Goal: Task Accomplishment & Management: Manage account settings

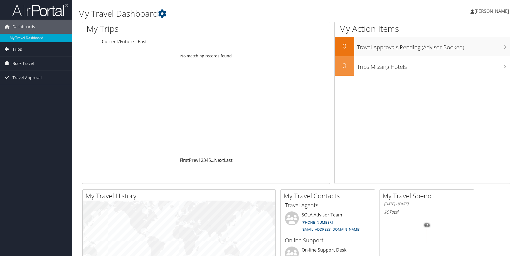
click at [16, 48] on span "Trips" at bounding box center [17, 49] width 9 height 14
click at [18, 101] on span "Travel Approval" at bounding box center [27, 103] width 29 height 14
click at [18, 88] on span "Book Travel" at bounding box center [23, 88] width 21 height 14
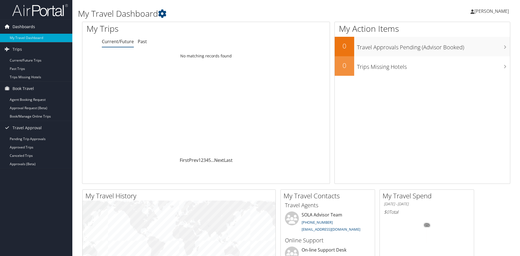
click at [26, 27] on span "Dashboards" at bounding box center [24, 27] width 23 height 14
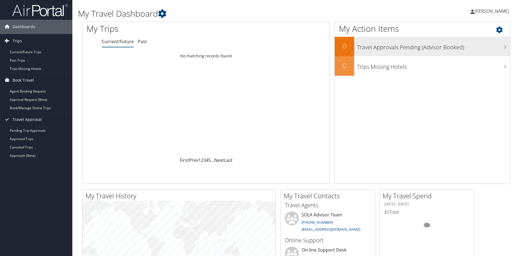
click at [492, 48] on h3 "Travel Approvals Pending (Advisor Booked)" at bounding box center [433, 46] width 153 height 11
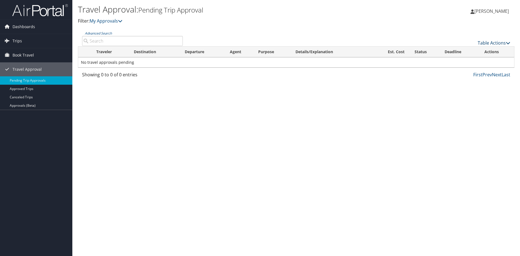
click at [497, 44] on link "Table Actions" at bounding box center [493, 43] width 33 height 6
click at [316, 124] on div at bounding box center [260, 128] width 520 height 256
click at [23, 88] on link "Approved Trips" at bounding box center [36, 89] width 72 height 8
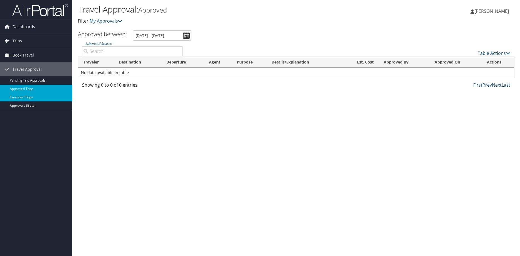
click at [29, 97] on link "Canceled Trips" at bounding box center [36, 97] width 72 height 8
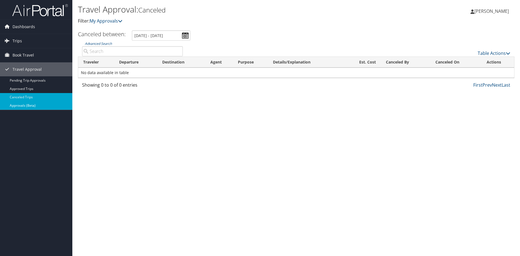
click at [15, 105] on link "Approvals (Beta)" at bounding box center [36, 105] width 72 height 8
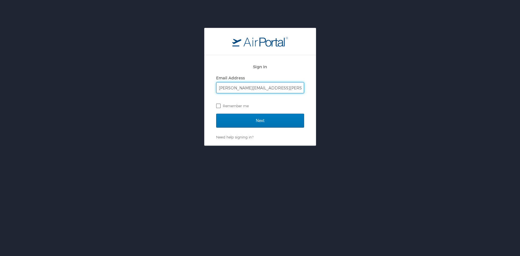
type input "[PERSON_NAME][EMAIL_ADDRESS][PERSON_NAME][US_STATE][DOMAIN_NAME]"
drag, startPoint x: 219, startPoint y: 105, endPoint x: 223, endPoint y: 108, distance: 5.0
click at [219, 105] on label "Remember me" at bounding box center [260, 105] width 88 height 8
click at [219, 105] on input "Remember me" at bounding box center [218, 105] width 4 height 4
checkbox input "true"
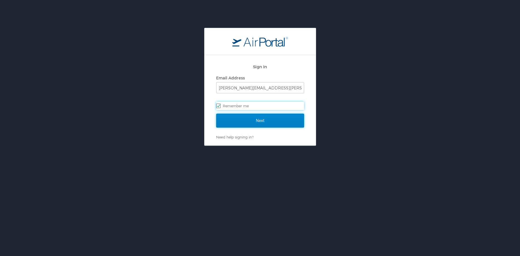
click at [253, 119] on input "Next" at bounding box center [260, 120] width 88 height 14
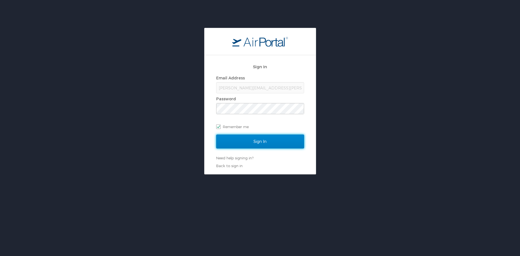
click at [262, 140] on input "Sign In" at bounding box center [260, 141] width 88 height 14
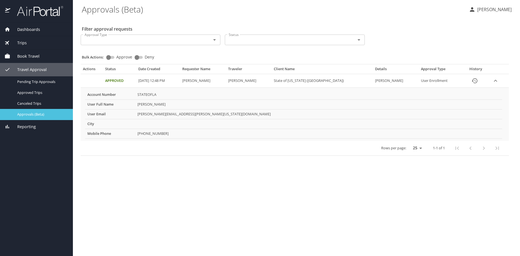
click at [26, 113] on span "Approvals (Beta)" at bounding box center [41, 114] width 49 height 5
click at [494, 80] on icon "expand row" at bounding box center [495, 81] width 3 height 2
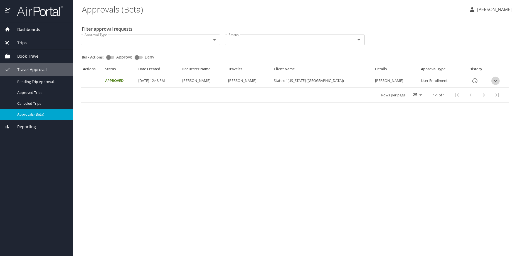
click at [493, 80] on icon "expand row" at bounding box center [495, 80] width 7 height 7
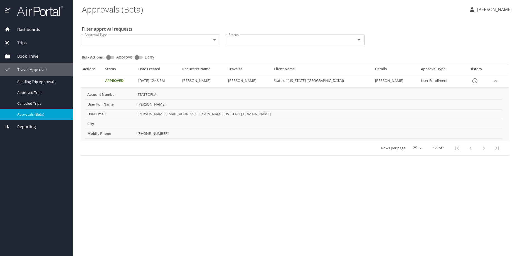
click at [427, 81] on Enrollment "User Enrollment" at bounding box center [441, 81] width 44 height 14
click at [36, 80] on span "Pending Trip Approvals" at bounding box center [41, 81] width 49 height 5
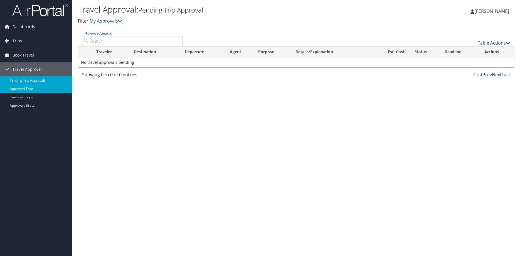
click at [24, 93] on link "Approved Trips" at bounding box center [36, 89] width 72 height 8
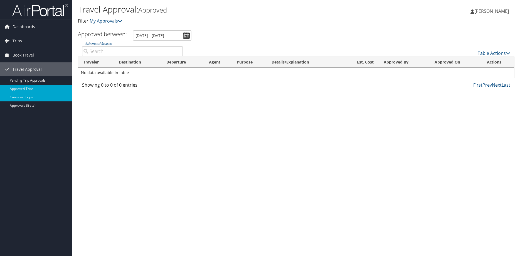
click at [27, 98] on link "Canceled Trips" at bounding box center [36, 97] width 72 height 8
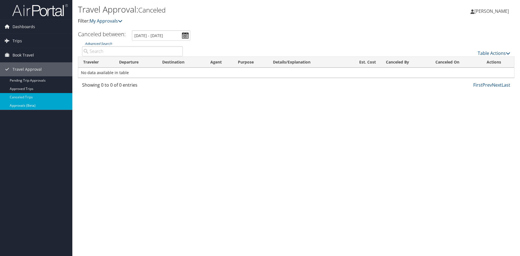
click at [23, 108] on link "Approvals (Beta)" at bounding box center [36, 105] width 72 height 8
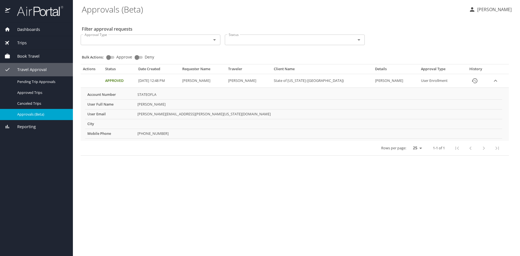
click at [472, 81] on icon "History" at bounding box center [475, 80] width 6 height 5
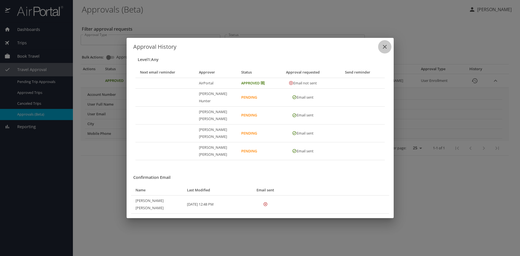
click at [384, 49] on icon "close" at bounding box center [385, 47] width 4 height 4
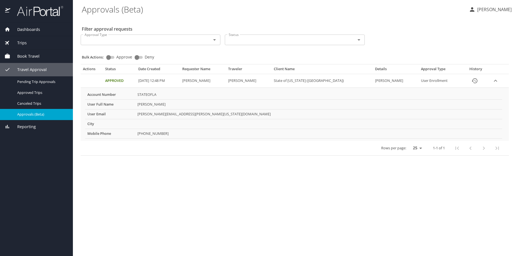
click at [28, 55] on span "Book Travel" at bounding box center [24, 56] width 29 height 6
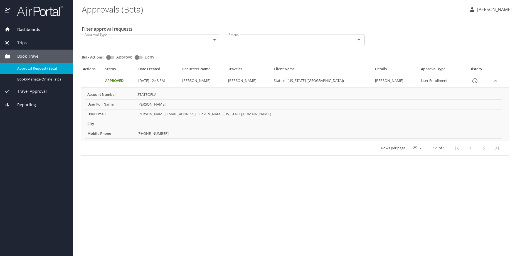
click at [39, 69] on span "Approval Request (Beta)" at bounding box center [41, 68] width 49 height 5
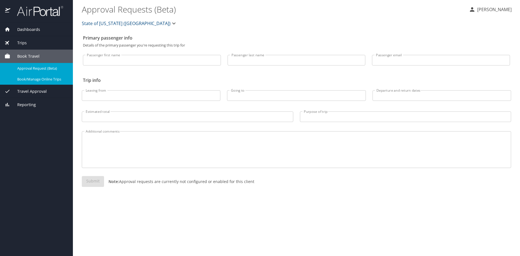
click at [42, 79] on span "Book/Manage Online Trips" at bounding box center [41, 78] width 49 height 5
click at [21, 43] on span "Trips" at bounding box center [18, 43] width 16 height 6
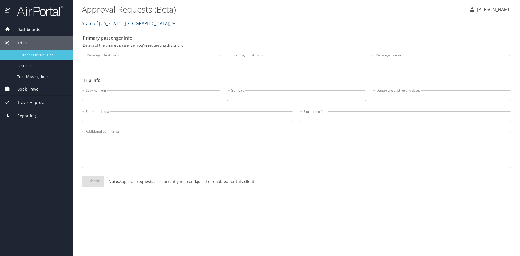
click at [39, 55] on span "Current / Future Trips" at bounding box center [41, 54] width 49 height 5
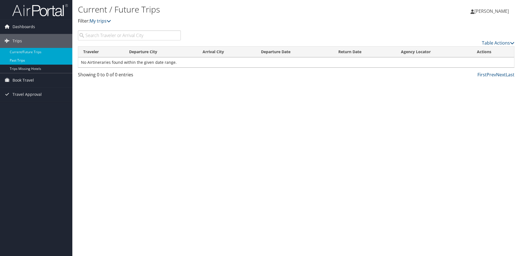
click at [23, 61] on link "Past Trips" at bounding box center [36, 60] width 72 height 8
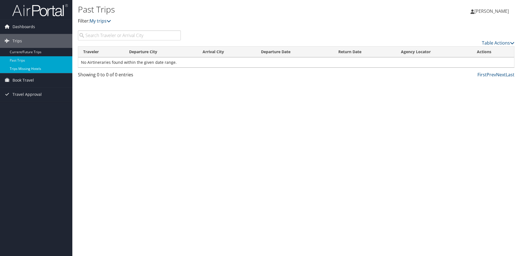
click at [29, 70] on link "Trips Missing Hotels" at bounding box center [36, 69] width 72 height 8
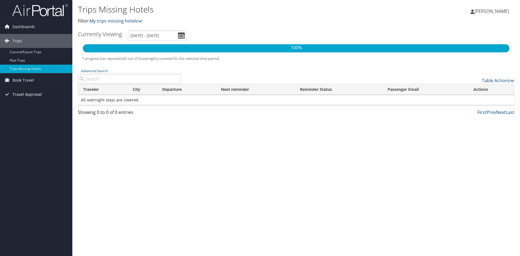
click at [24, 96] on span "Travel Approval" at bounding box center [27, 94] width 29 height 14
click at [24, 131] on link "Approvals (Beta)" at bounding box center [36, 130] width 72 height 8
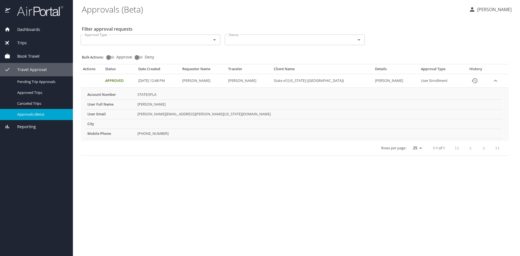
click at [109, 57] on input "Approve" at bounding box center [108, 57] width 20 height 7
checkbox input "true"
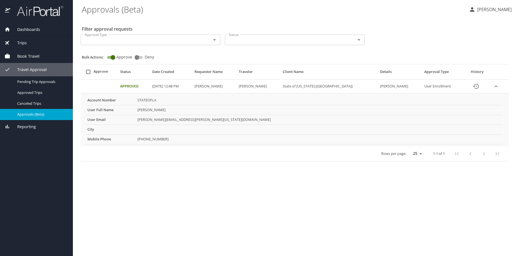
click at [141, 58] on input "Deny" at bounding box center [137, 57] width 20 height 7
checkbox input "true"
click at [111, 55] on input "Approve" at bounding box center [108, 57] width 20 height 7
checkbox input "true"
checkbox input "false"
